Goal: Task Accomplishment & Management: Use online tool/utility

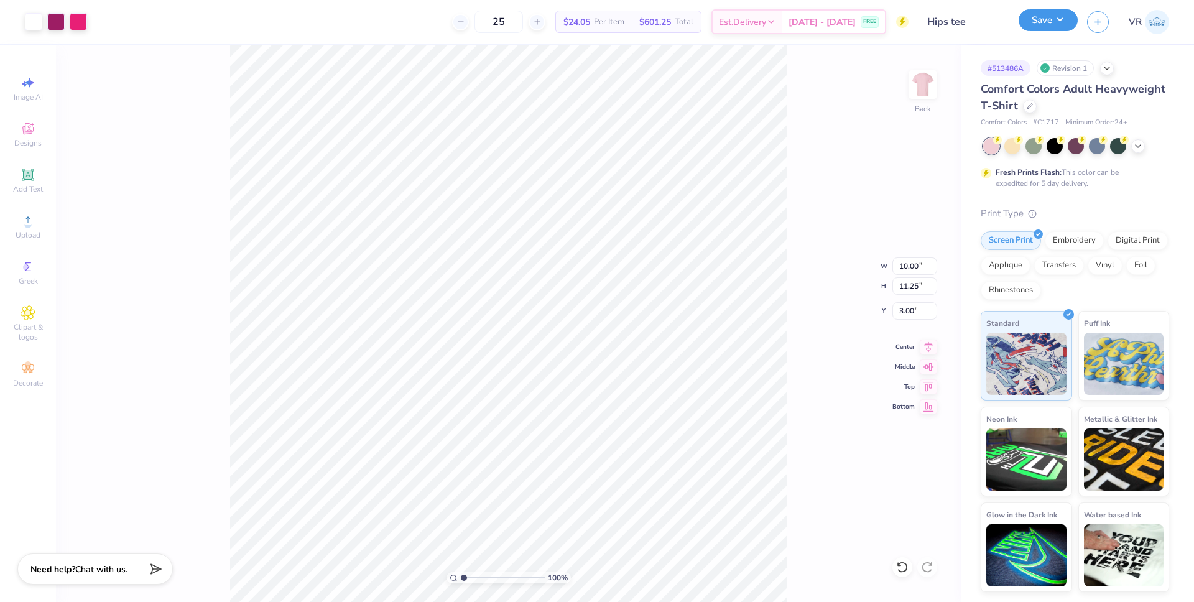
click at [1046, 25] on button "Save" at bounding box center [1048, 20] width 59 height 22
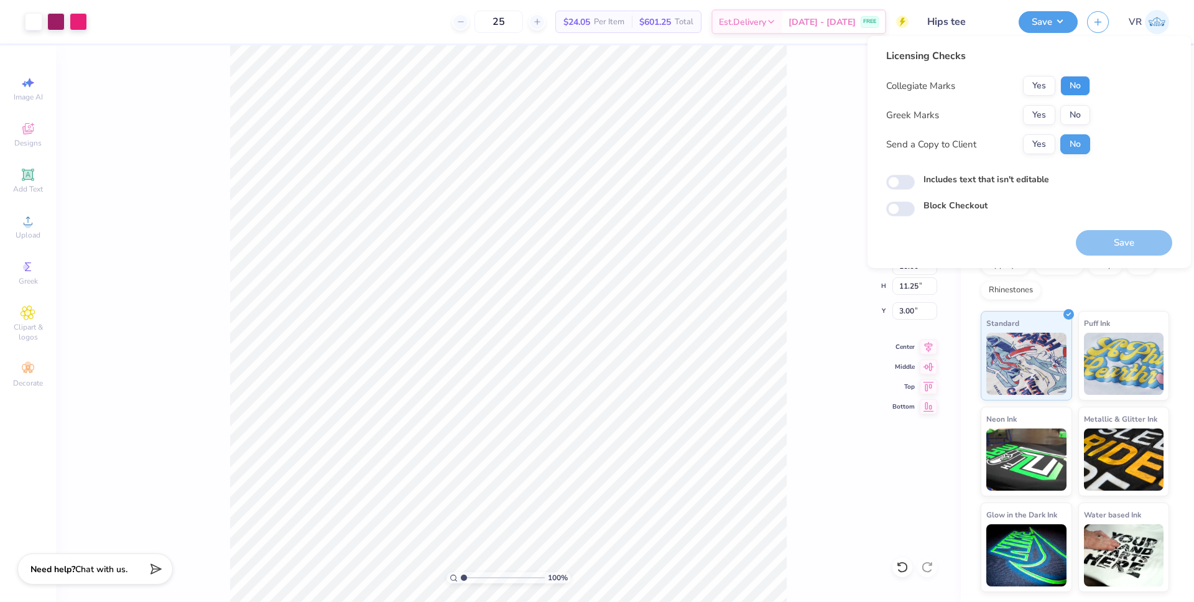
click at [1078, 93] on button "No" at bounding box center [1076, 86] width 30 height 20
click at [1075, 116] on button "No" at bounding box center [1076, 115] width 30 height 20
click at [1140, 241] on button "Save" at bounding box center [1124, 243] width 96 height 26
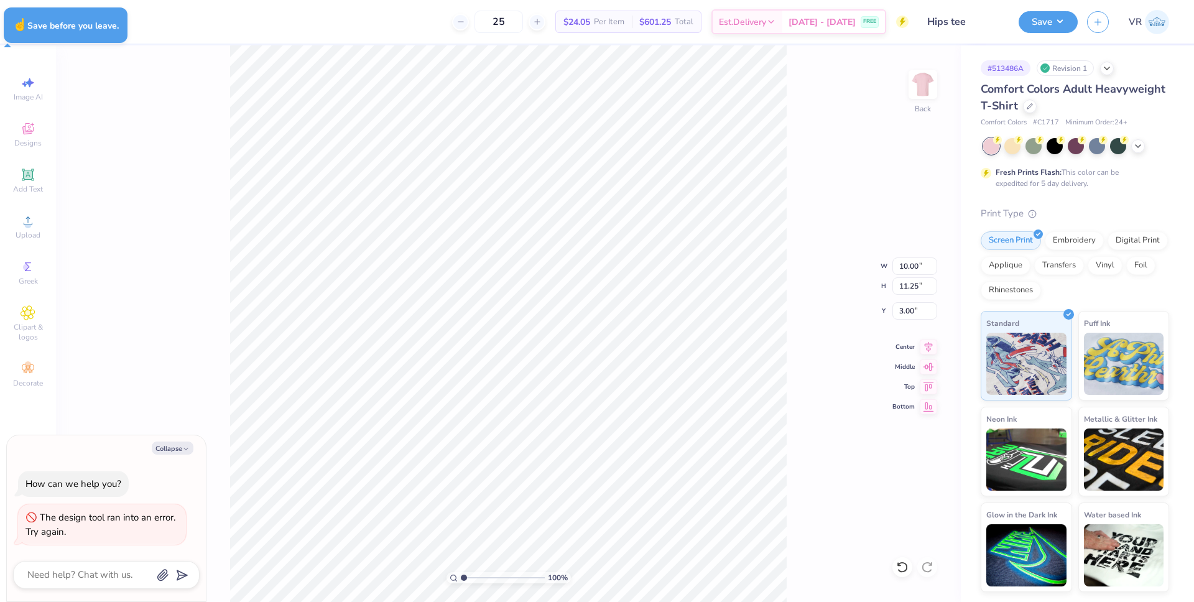
type textarea "x"
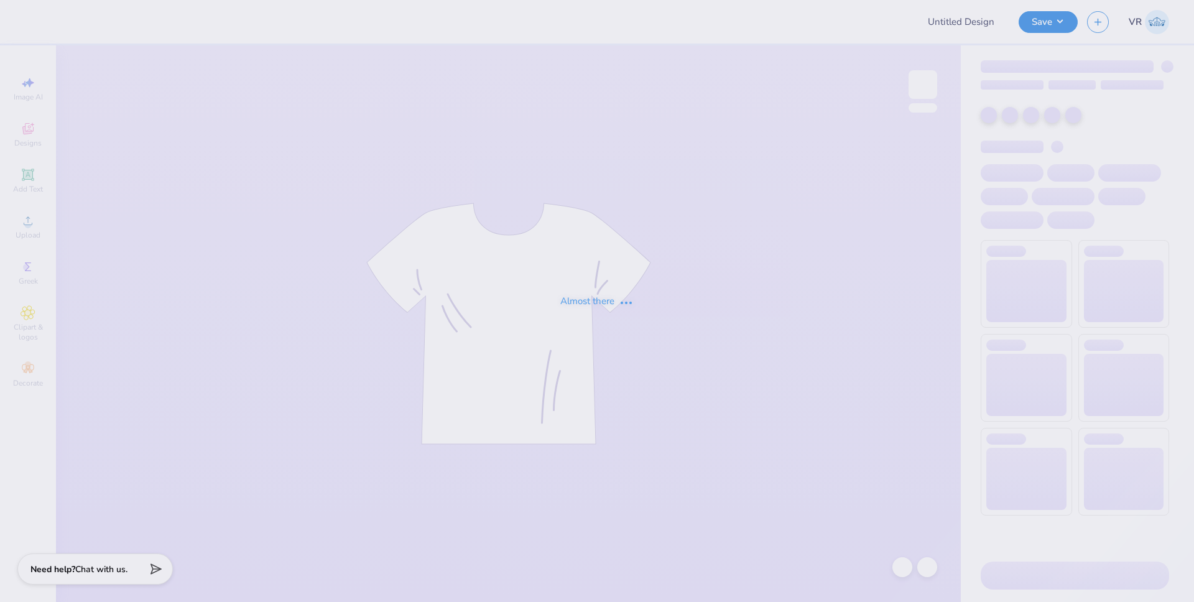
type input "Hips tee"
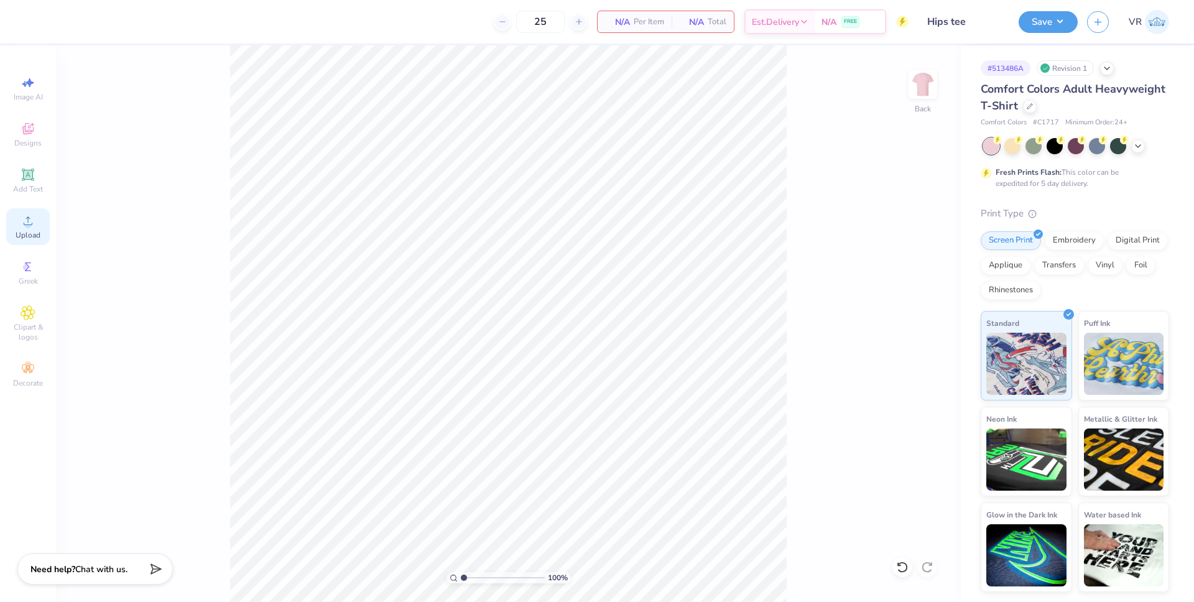
click at [30, 228] on icon at bounding box center [28, 220] width 15 height 15
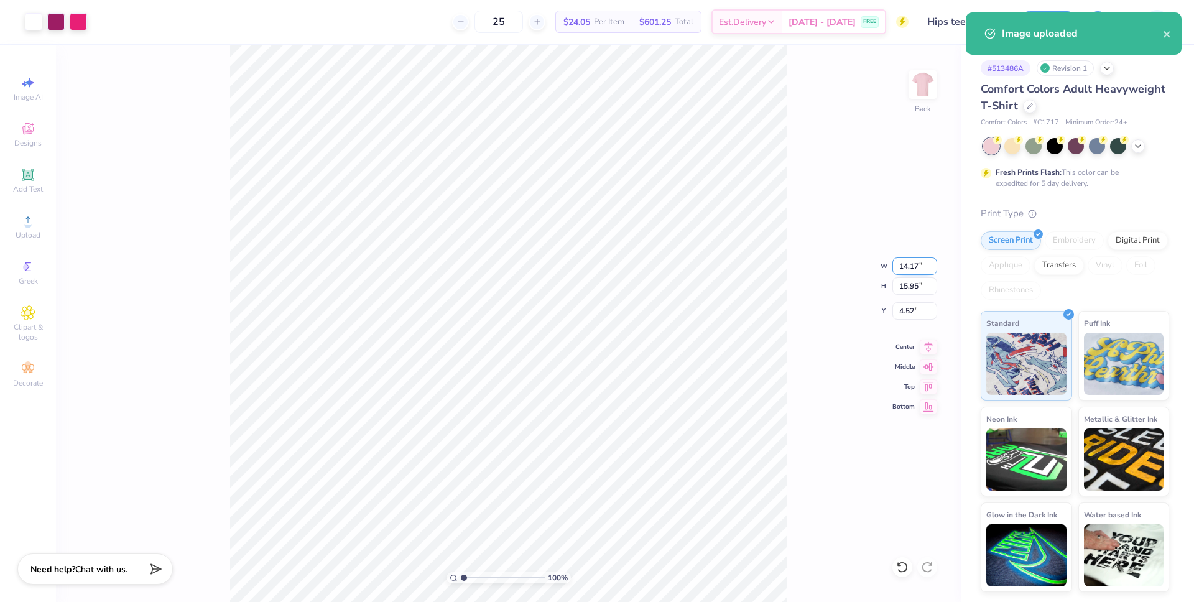
click at [903, 271] on input "14.17" at bounding box center [915, 266] width 45 height 17
type input "10.00"
type input "11.25"
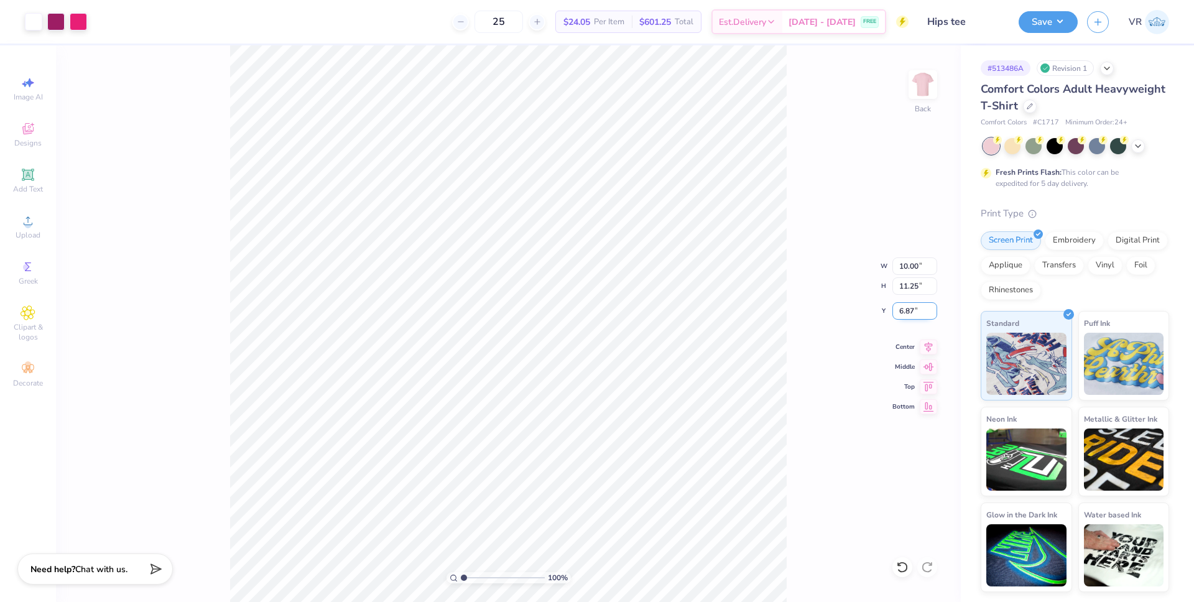
click at [904, 309] on input "6.87" at bounding box center [915, 310] width 45 height 17
type input "3.00"
click at [1054, 28] on button "Save" at bounding box center [1048, 20] width 59 height 22
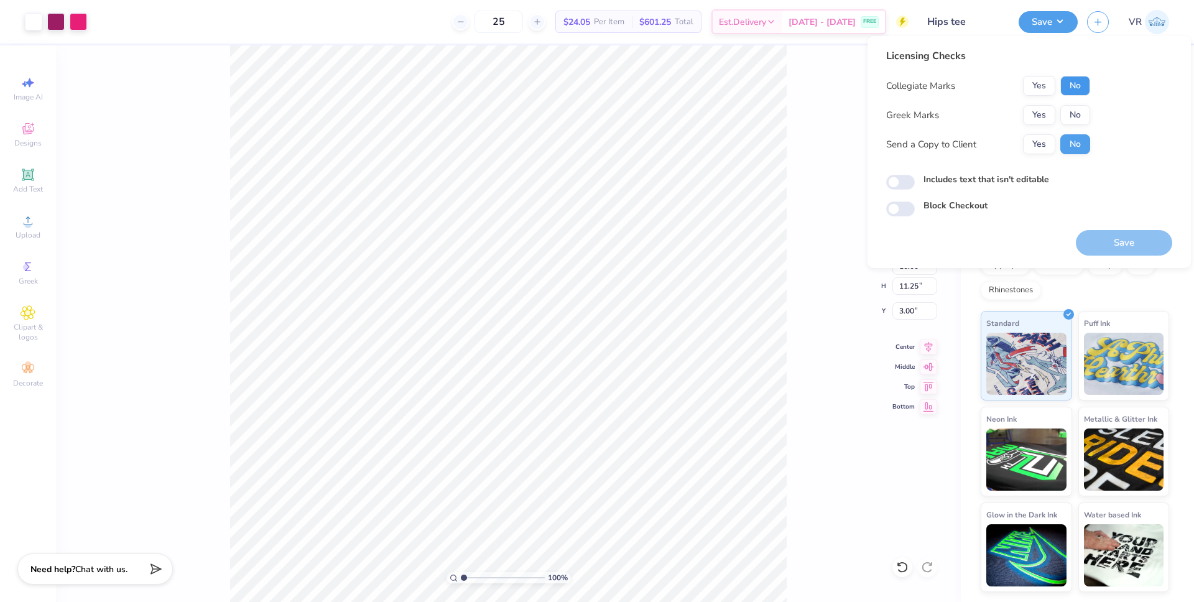
click at [1082, 85] on button "No" at bounding box center [1076, 86] width 30 height 20
click at [1083, 116] on button "No" at bounding box center [1076, 115] width 30 height 20
click at [1137, 249] on button "Save" at bounding box center [1124, 243] width 96 height 26
